Goal: Task Accomplishment & Management: Manage account settings

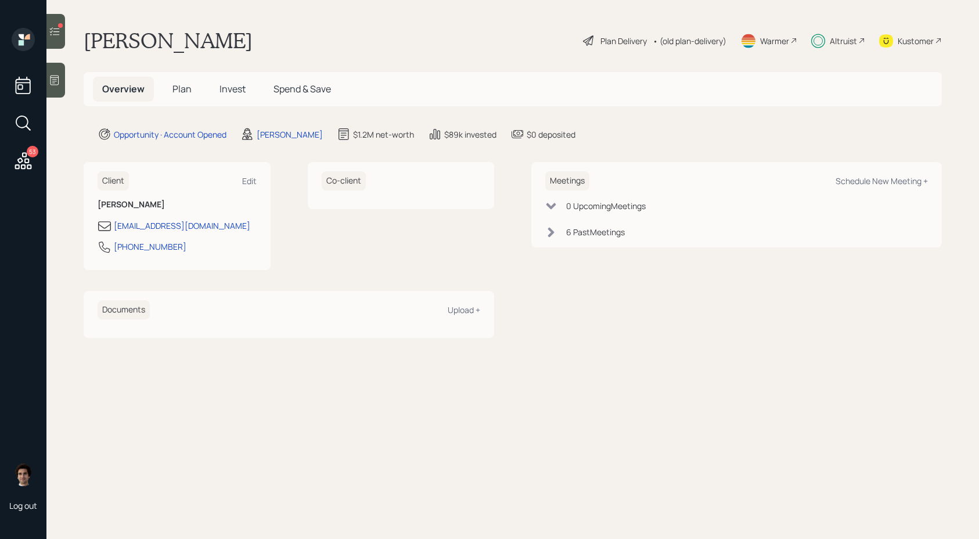
click at [37, 160] on div "53 Log out" at bounding box center [23, 269] width 46 height 539
click at [52, 29] on icon at bounding box center [55, 32] width 12 height 12
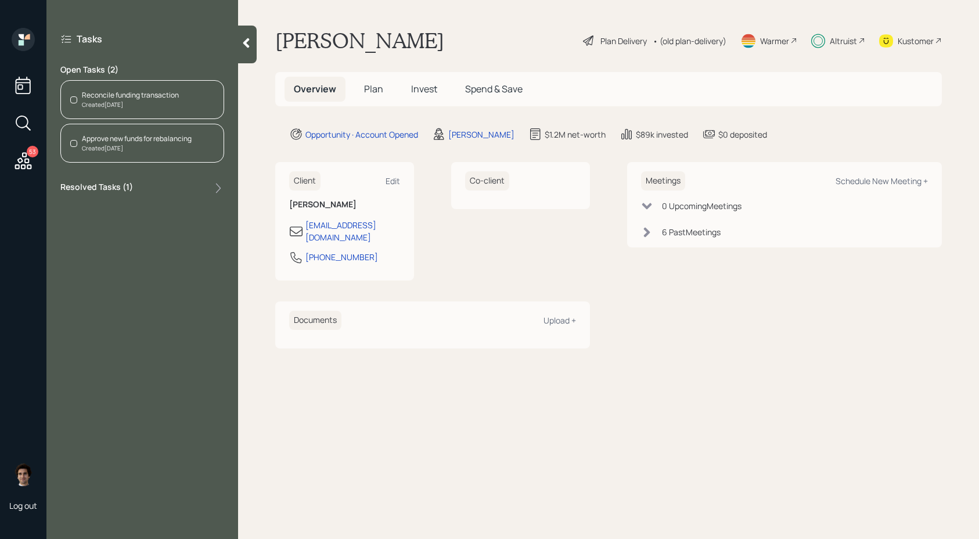
click at [19, 164] on icon at bounding box center [23, 160] width 17 height 17
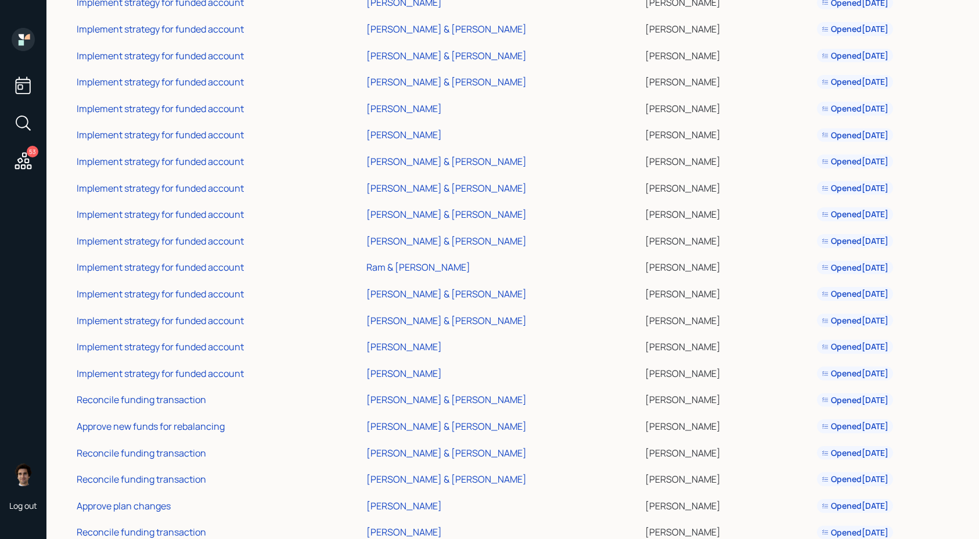
scroll to position [999, 0]
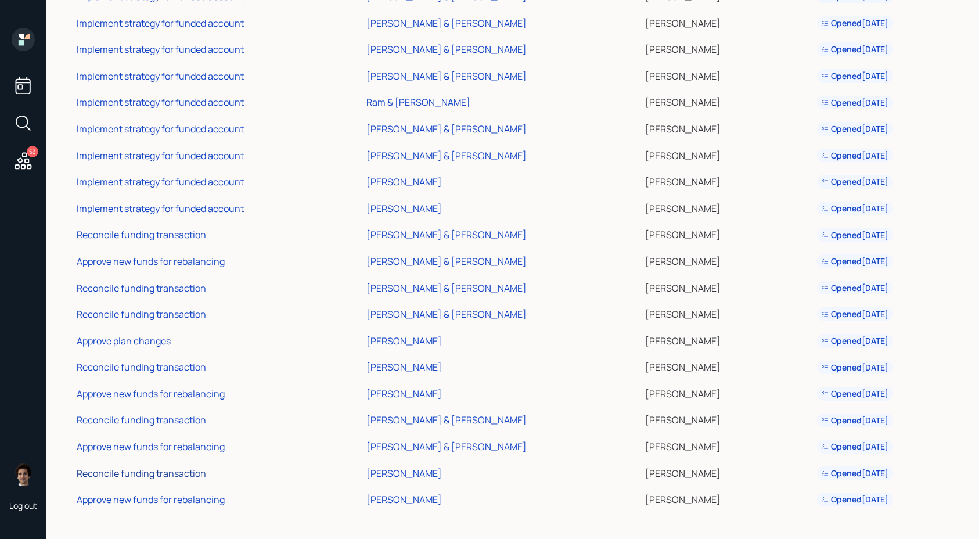
click at [130, 473] on div "Reconcile funding transaction" at bounding box center [142, 473] width 130 height 13
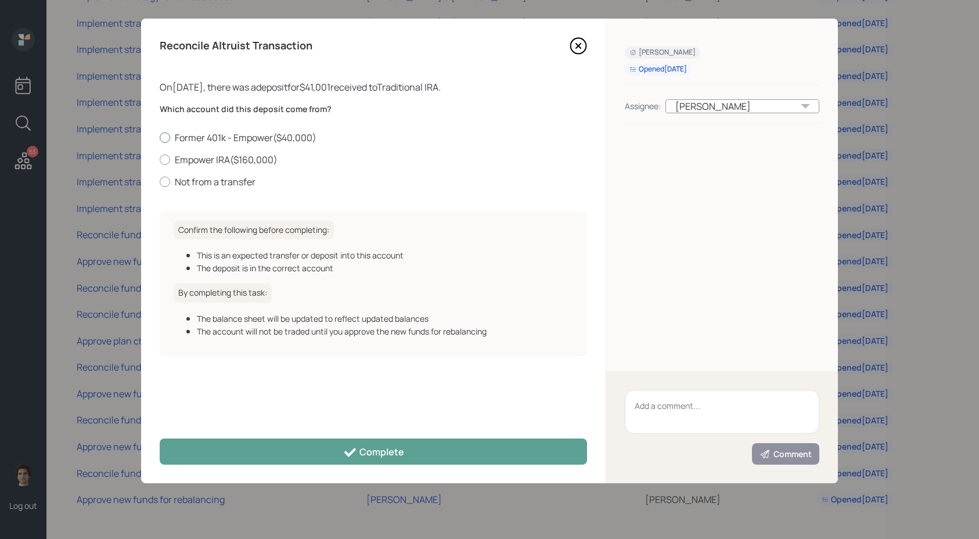
click at [180, 135] on label "Former 401k - Empower ( $40,000 )" at bounding box center [374, 137] width 428 height 13
click at [160, 137] on input "Former 401k - Empower ( $40,000 )" at bounding box center [159, 137] width 1 height 1
radio input "true"
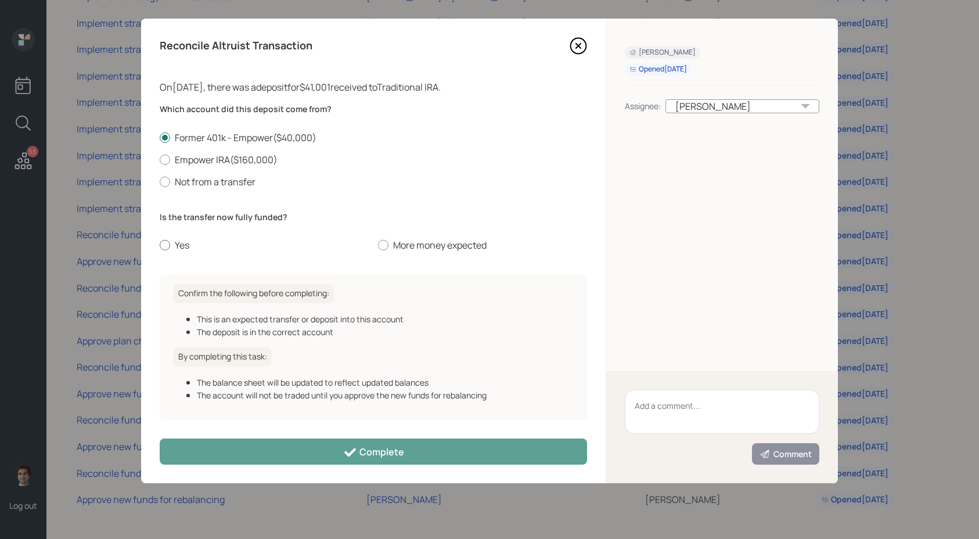
click at [177, 246] on label "Yes" at bounding box center [264, 245] width 209 height 13
click at [160, 246] on input "Yes" at bounding box center [159, 245] width 1 height 1
radio input "true"
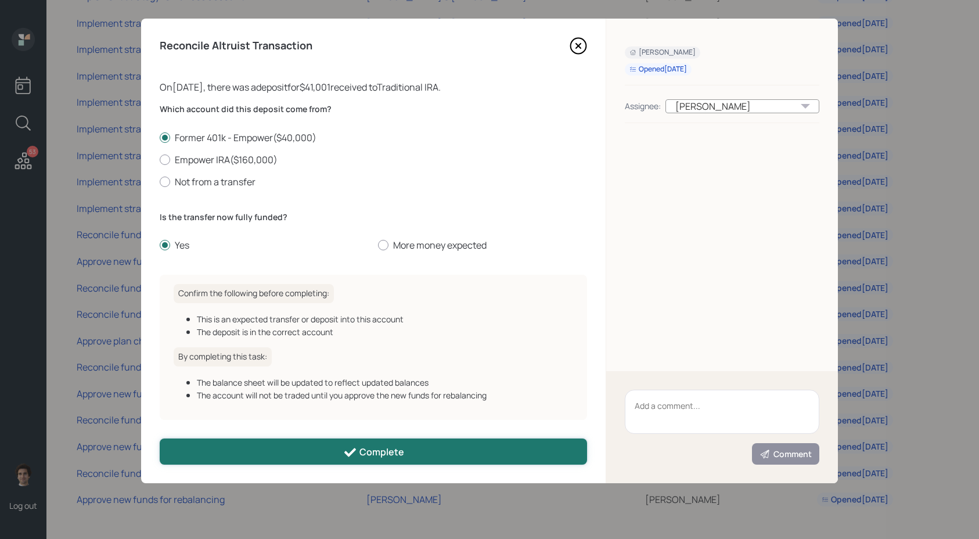
click at [306, 454] on button "Complete" at bounding box center [374, 452] width 428 height 26
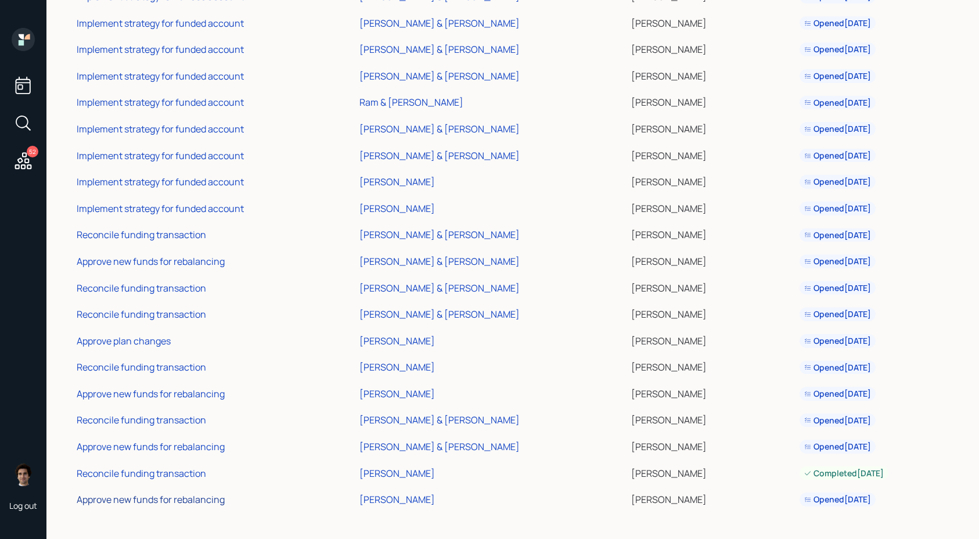
click at [199, 498] on div "Approve new funds for rebalancing" at bounding box center [151, 499] width 148 height 13
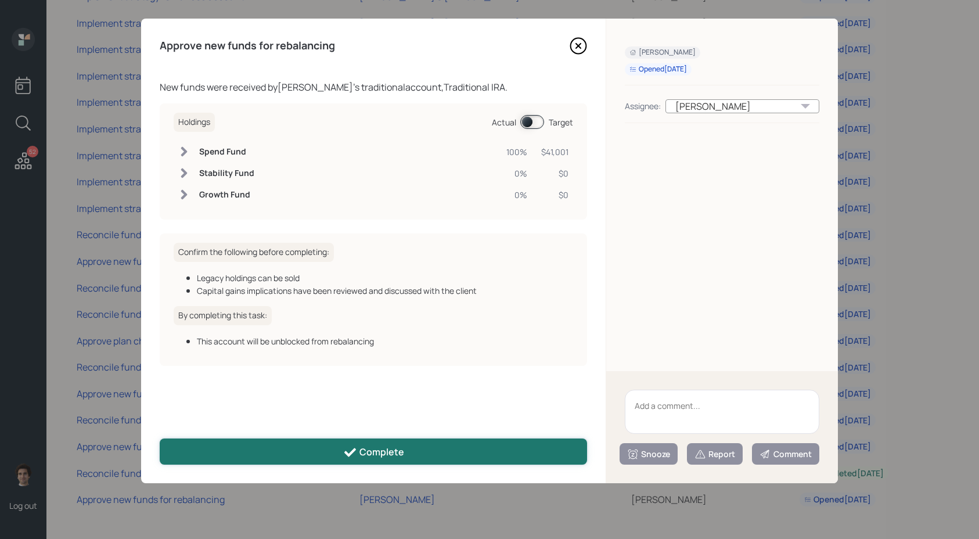
click at [403, 449] on div "Complete" at bounding box center [373, 453] width 61 height 14
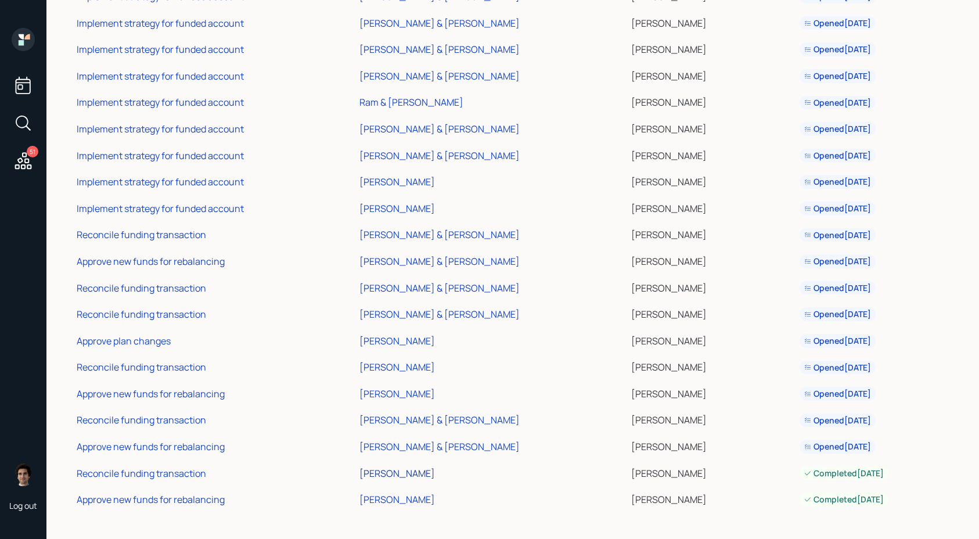
click at [400, 475] on div "[PERSON_NAME]" at bounding box center [398, 473] width 76 height 13
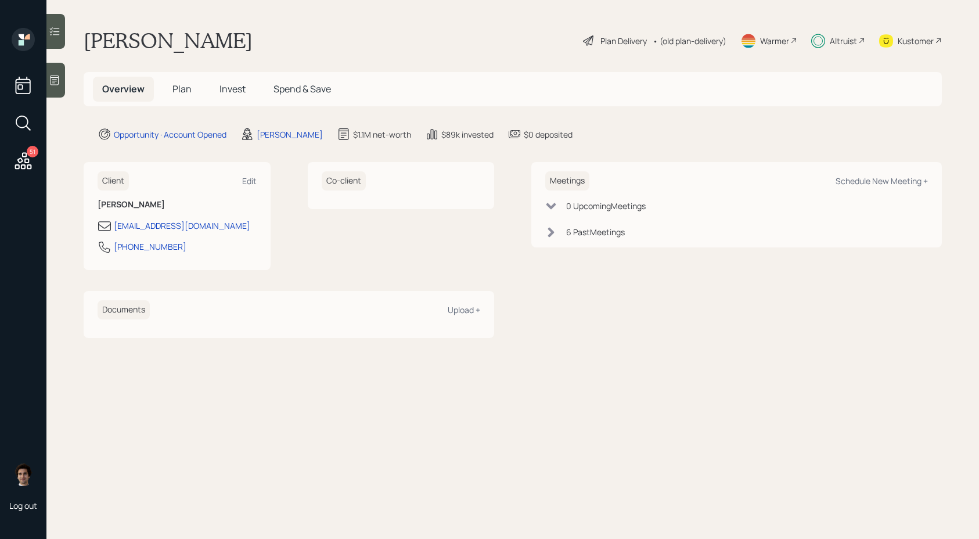
click at [933, 42] on div "Kustomer" at bounding box center [916, 41] width 36 height 12
click at [62, 42] on div at bounding box center [55, 31] width 19 height 35
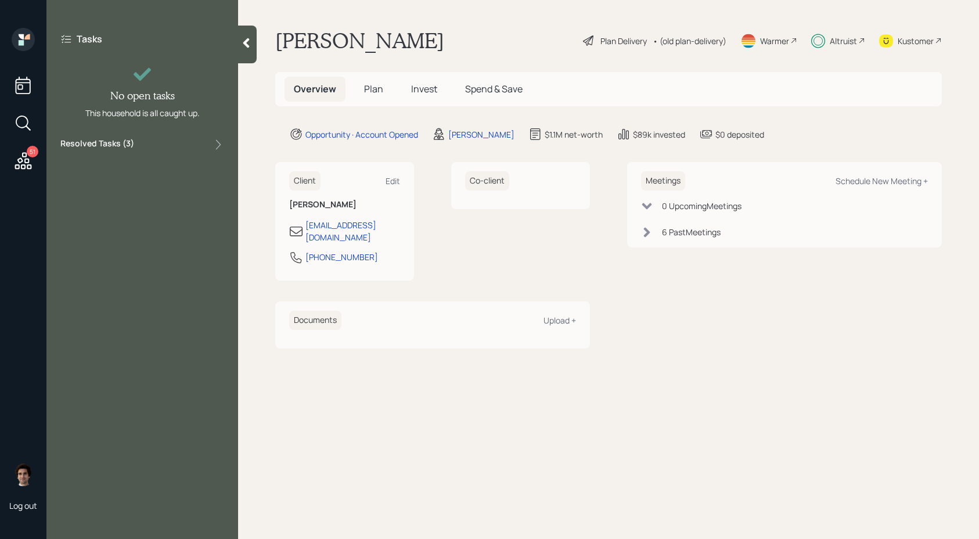
click at [23, 154] on icon at bounding box center [23, 160] width 21 height 21
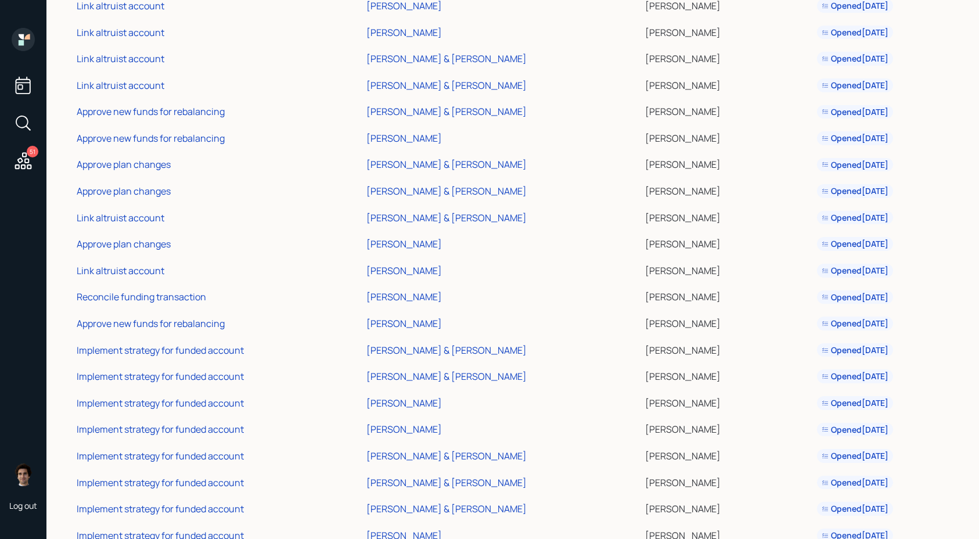
scroll to position [946, 0]
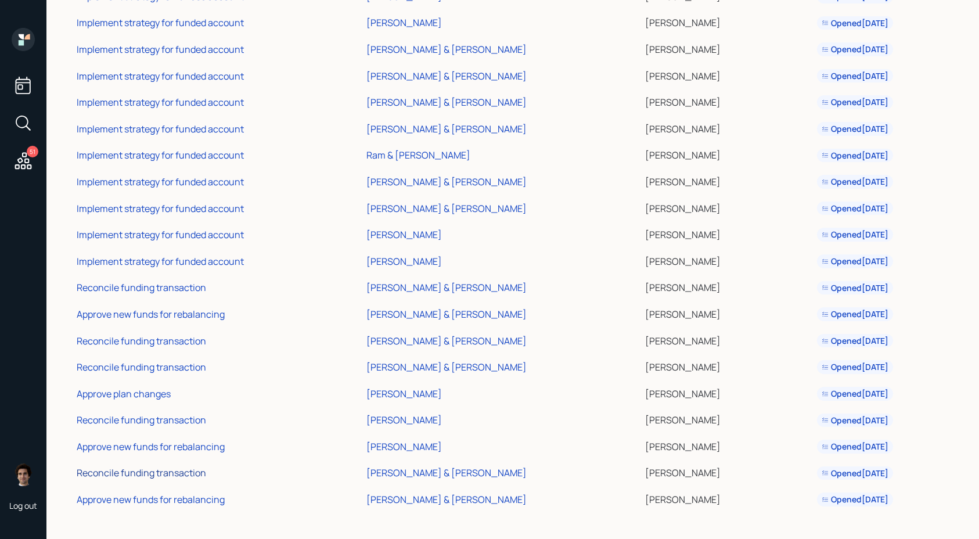
click at [189, 474] on div "Reconcile funding transaction" at bounding box center [142, 472] width 130 height 13
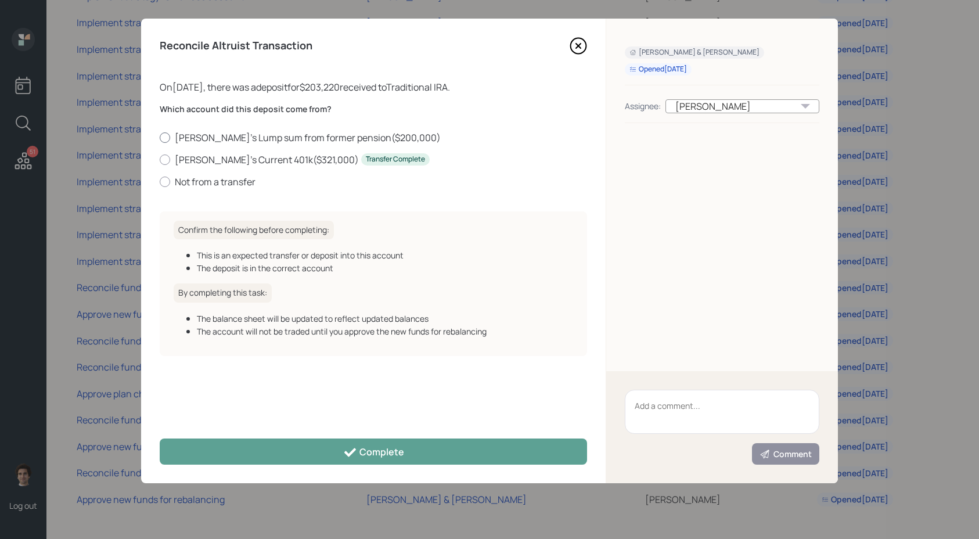
click at [264, 136] on label "Eric's Lump sum from former pension ( $200,000 )" at bounding box center [374, 137] width 428 height 13
click at [160, 137] on input "Eric's Lump sum from former pension ( $200,000 )" at bounding box center [159, 137] width 1 height 1
radio input "true"
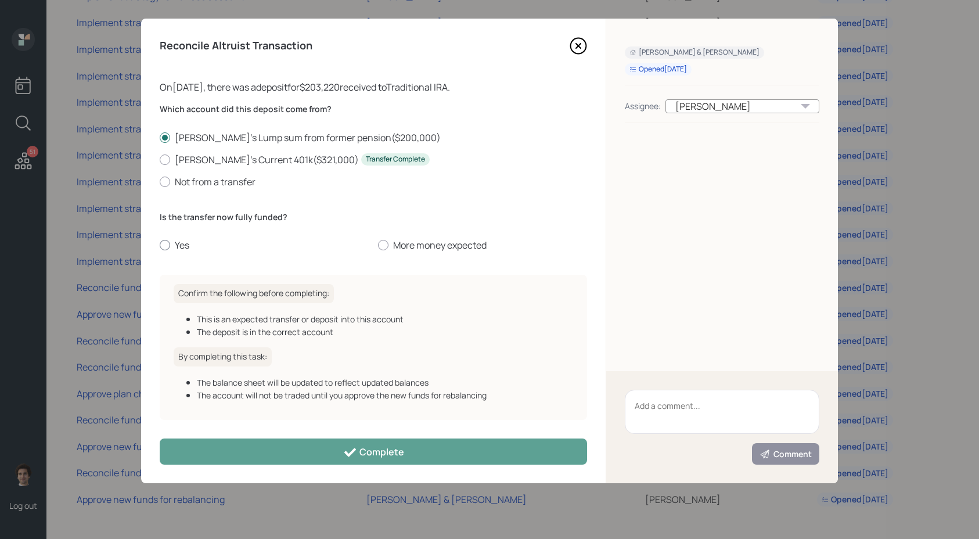
click at [167, 249] on div at bounding box center [165, 245] width 10 height 10
click at [160, 246] on input "Yes" at bounding box center [159, 245] width 1 height 1
radio input "true"
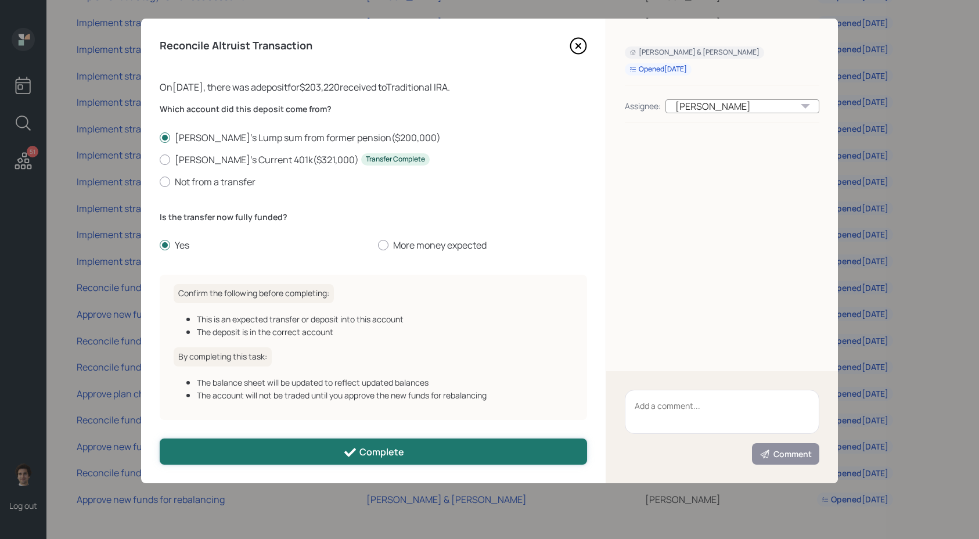
click at [380, 455] on div "Complete" at bounding box center [373, 453] width 61 height 14
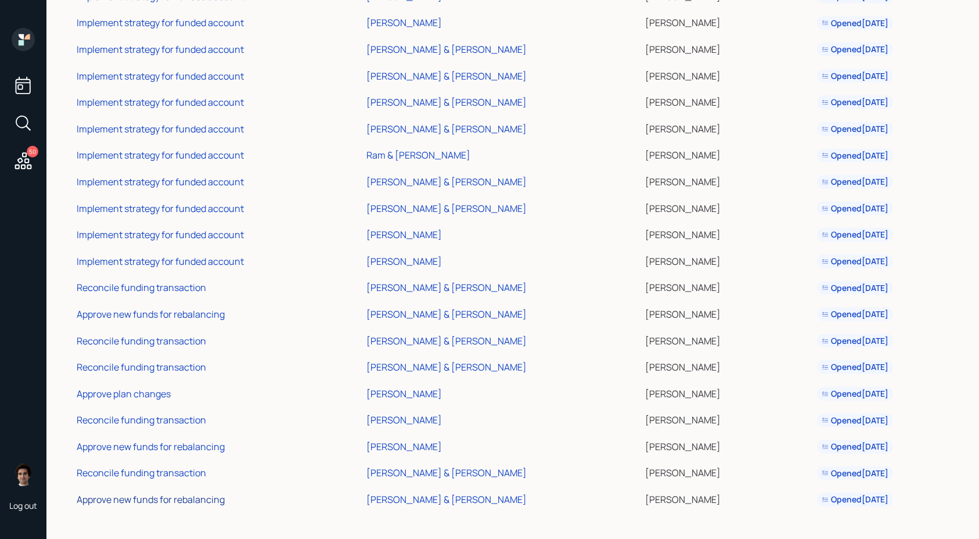
click at [203, 499] on div "Approve new funds for rebalancing" at bounding box center [151, 499] width 148 height 13
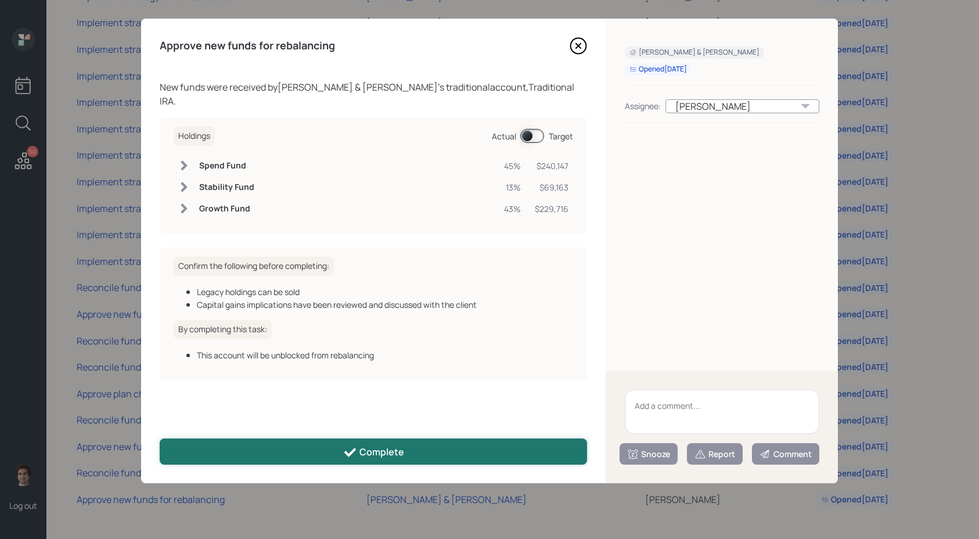
click at [530, 441] on button "Complete" at bounding box center [374, 452] width 428 height 26
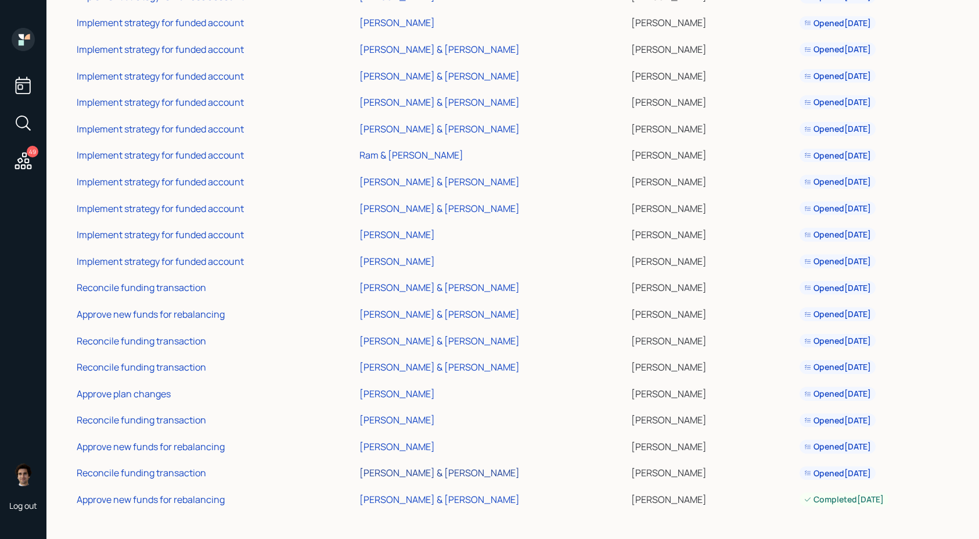
click at [468, 476] on div "[PERSON_NAME] & [PERSON_NAME]" at bounding box center [440, 472] width 160 height 13
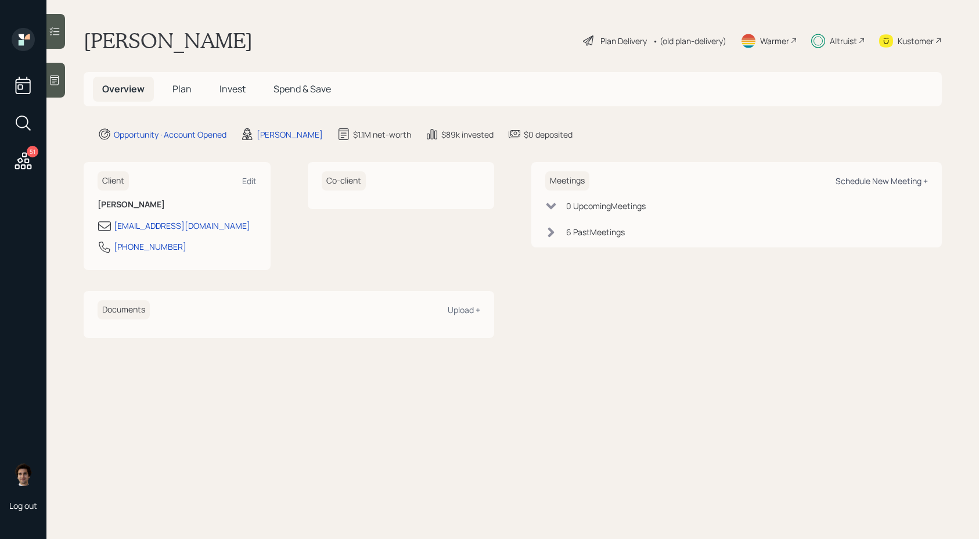
click at [869, 178] on div "Schedule New Meeting +" at bounding box center [882, 180] width 92 height 11
select select "59554aeb-d739-4552-90b9-0d27d70b4bf7"
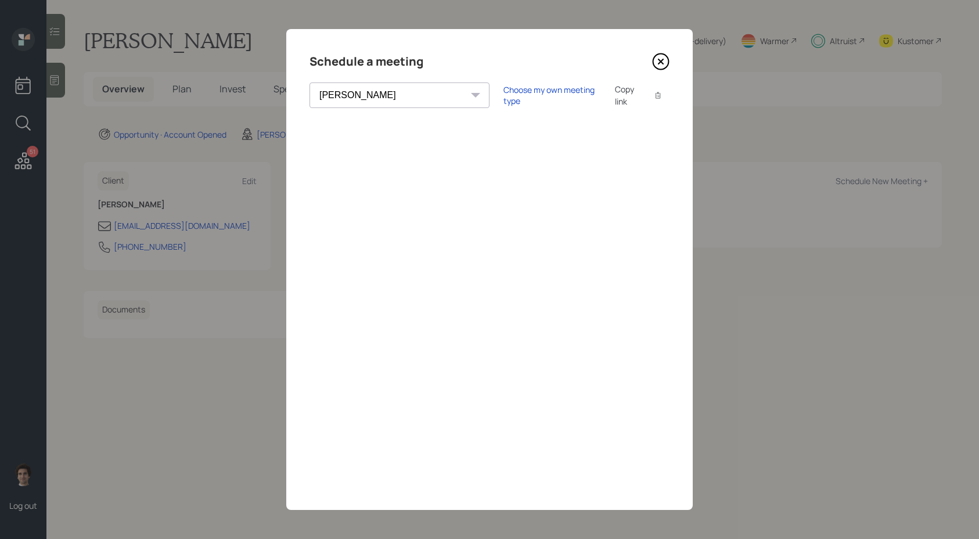
click at [615, 89] on div "Copy link" at bounding box center [628, 95] width 27 height 24
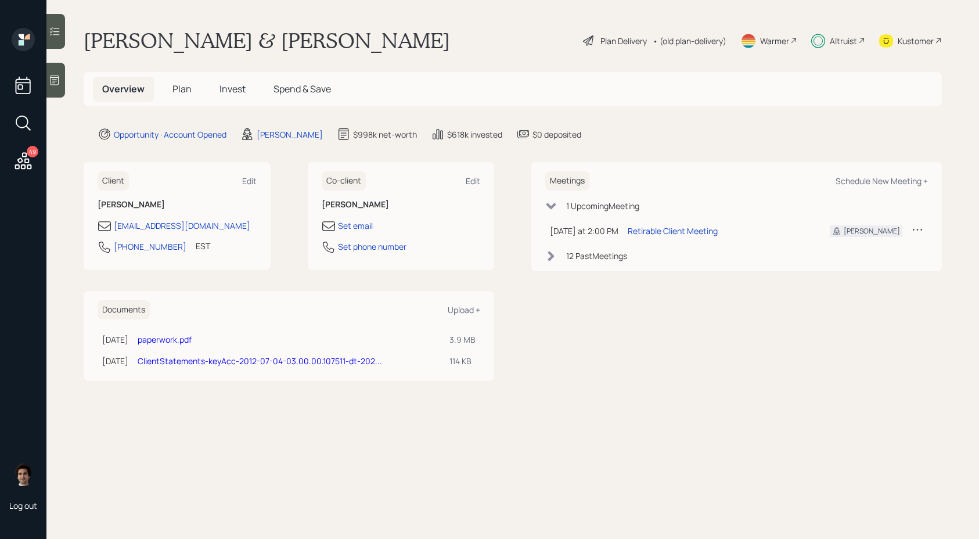
click at [184, 89] on span "Plan" at bounding box center [182, 88] width 19 height 13
